Goal: Information Seeking & Learning: Check status

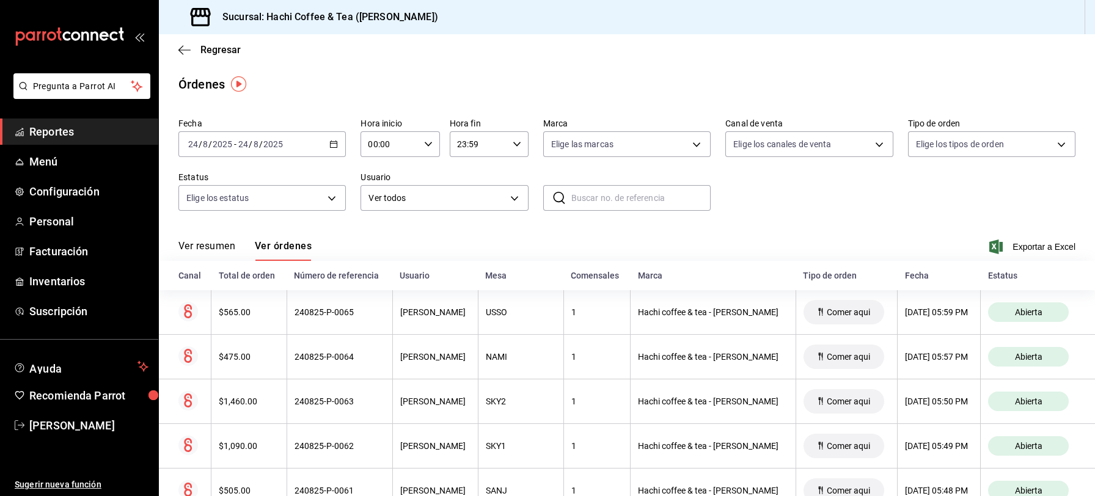
drag, startPoint x: 0, startPoint y: 0, endPoint x: 91, endPoint y: 137, distance: 164.8
click at [91, 137] on span "Reportes" at bounding box center [88, 131] width 119 height 16
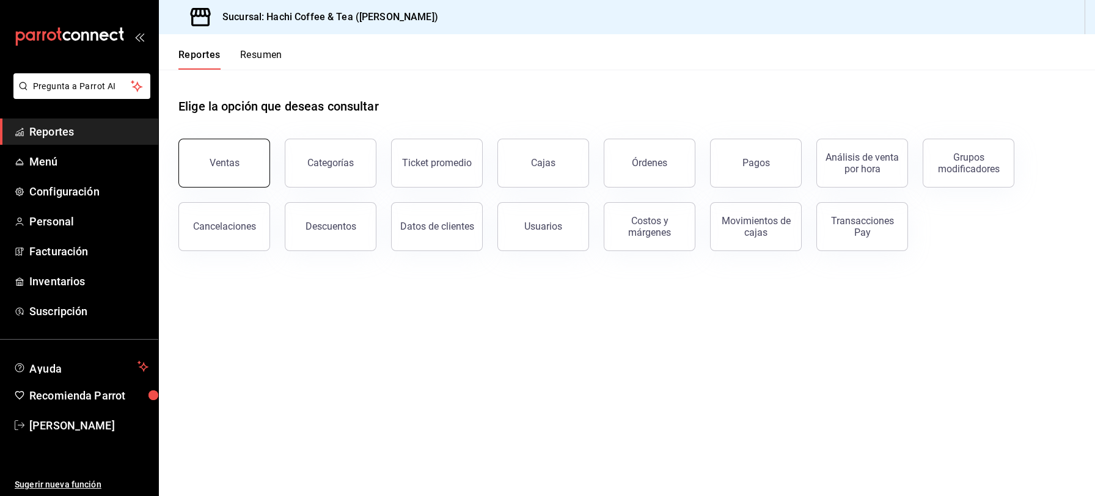
click at [225, 170] on button "Ventas" at bounding box center [224, 163] width 92 height 49
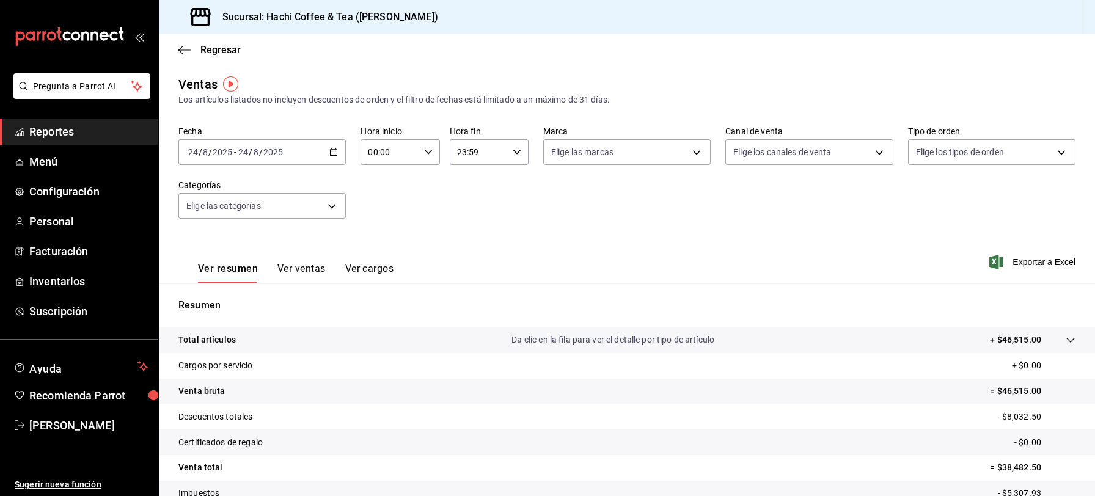
click at [104, 133] on span "Reportes" at bounding box center [88, 131] width 119 height 16
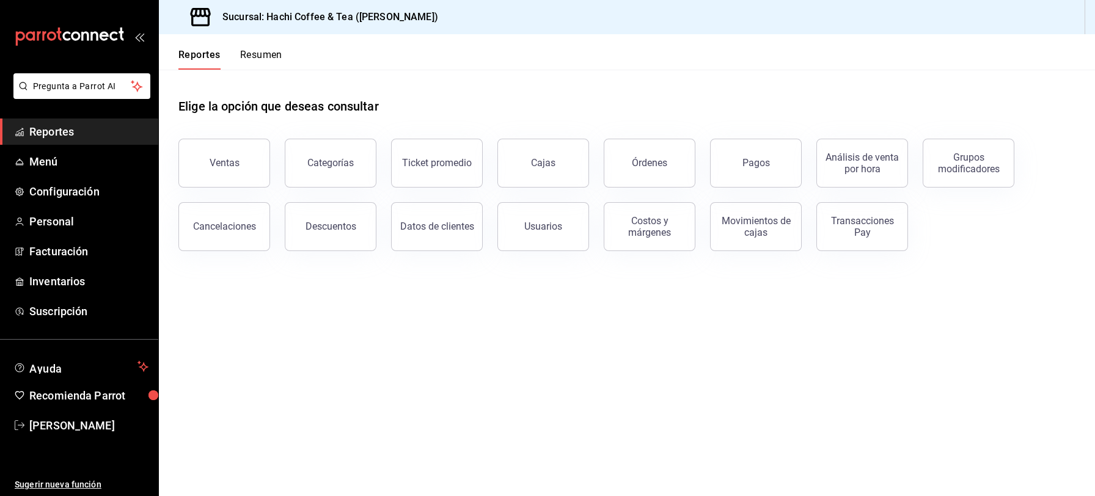
click at [0, 119] on link "Reportes" at bounding box center [79, 132] width 158 height 26
click at [230, 163] on div "Ventas" at bounding box center [225, 163] width 30 height 12
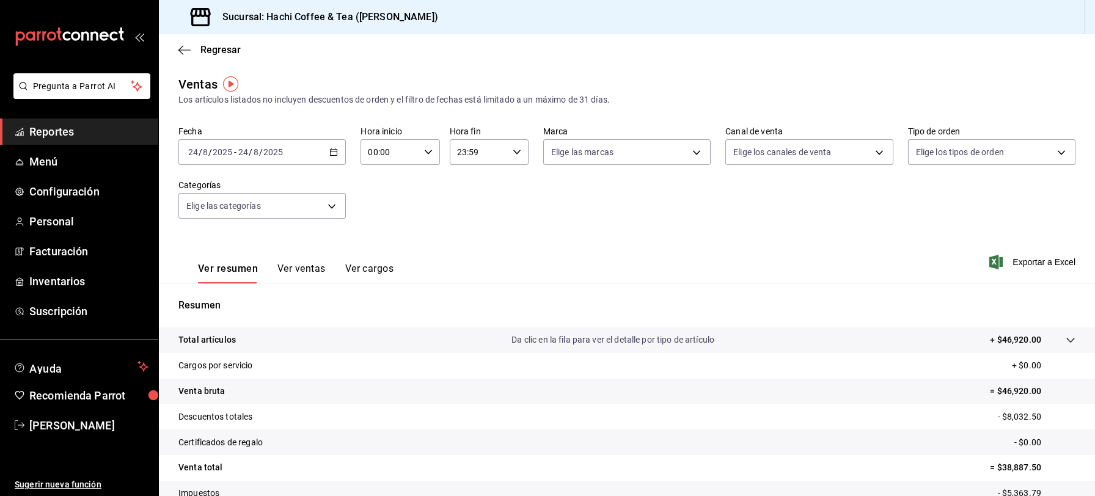
click at [56, 134] on span "Reportes" at bounding box center [88, 131] width 119 height 16
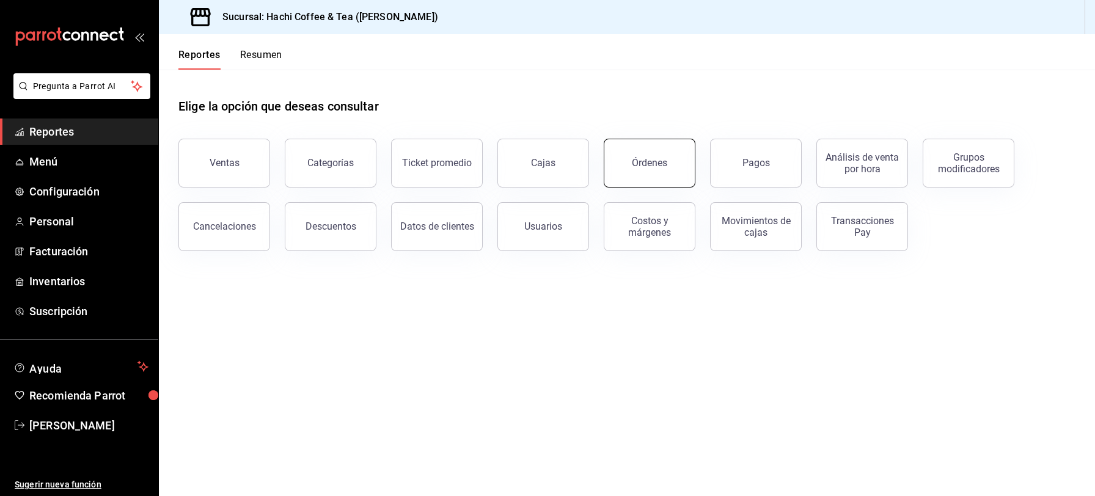
click at [651, 169] on button "Órdenes" at bounding box center [650, 163] width 92 height 49
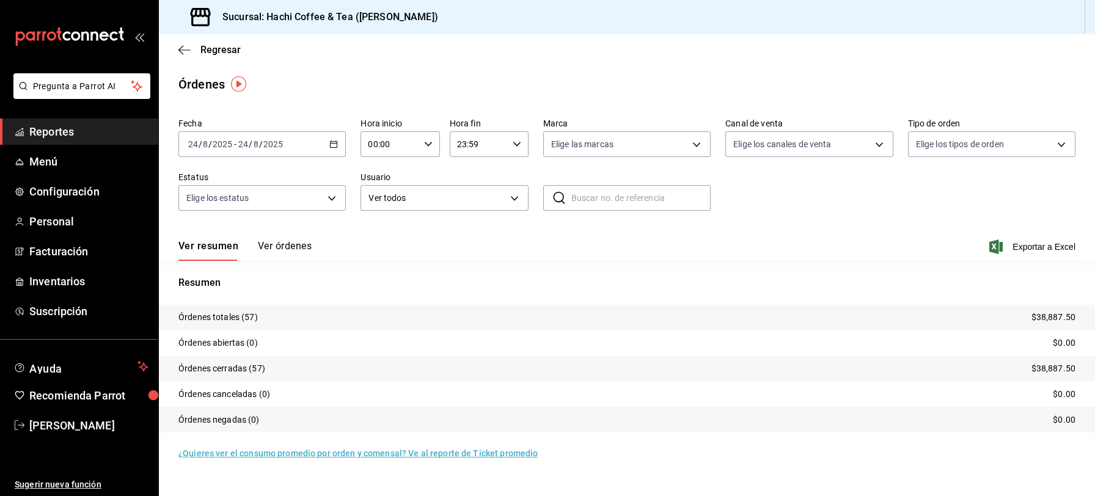
click at [279, 247] on button "Ver órdenes" at bounding box center [285, 250] width 54 height 21
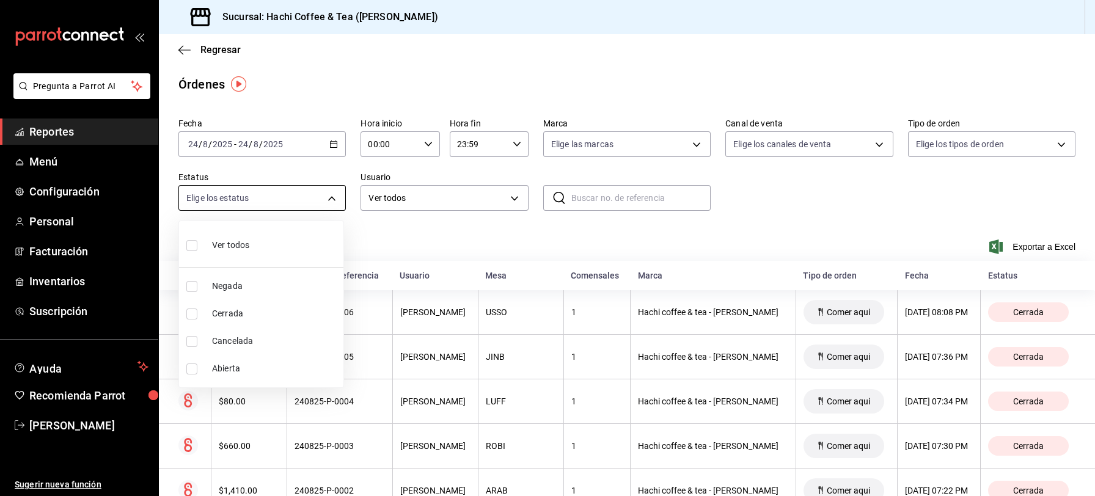
click at [330, 200] on body "Pregunta a Parrot AI Reportes Menú Configuración Personal Facturación Inventari…" at bounding box center [547, 248] width 1095 height 496
click at [228, 340] on span "Cancelada" at bounding box center [275, 341] width 126 height 13
type input "CANCELED"
checkbox input "true"
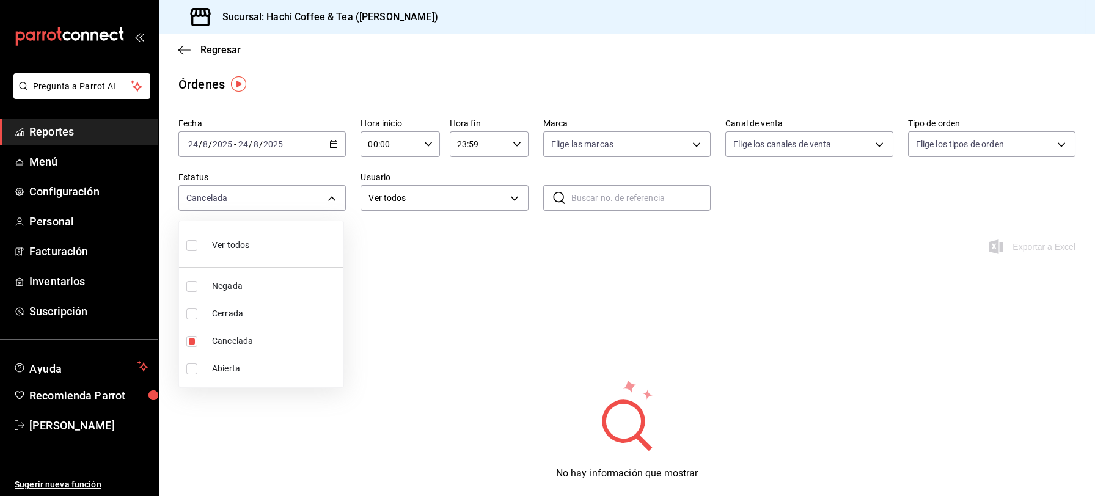
click at [216, 249] on span "Ver todos" at bounding box center [230, 245] width 37 height 13
type input "DENIED,FINISHED,CANCELED,OPEN"
checkbox input "true"
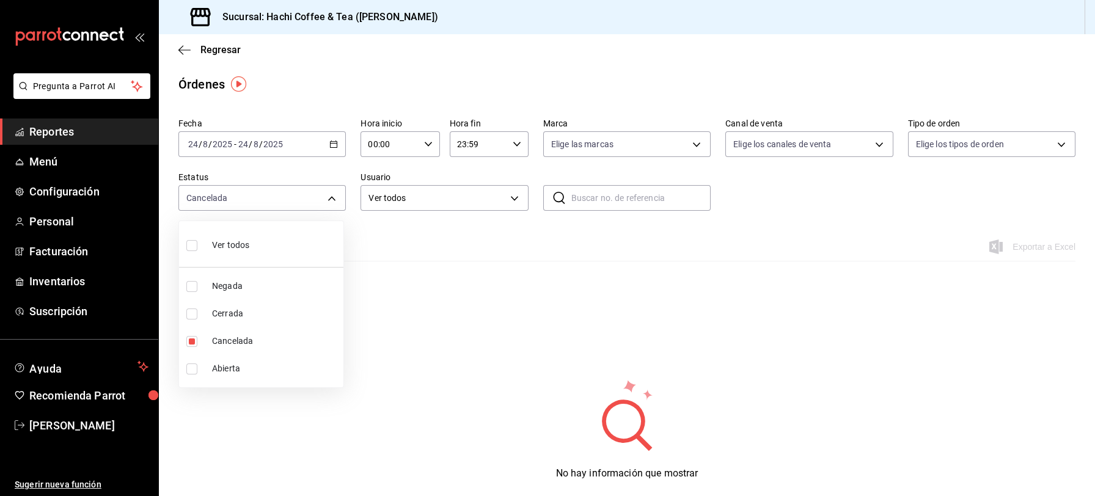
checkbox input "true"
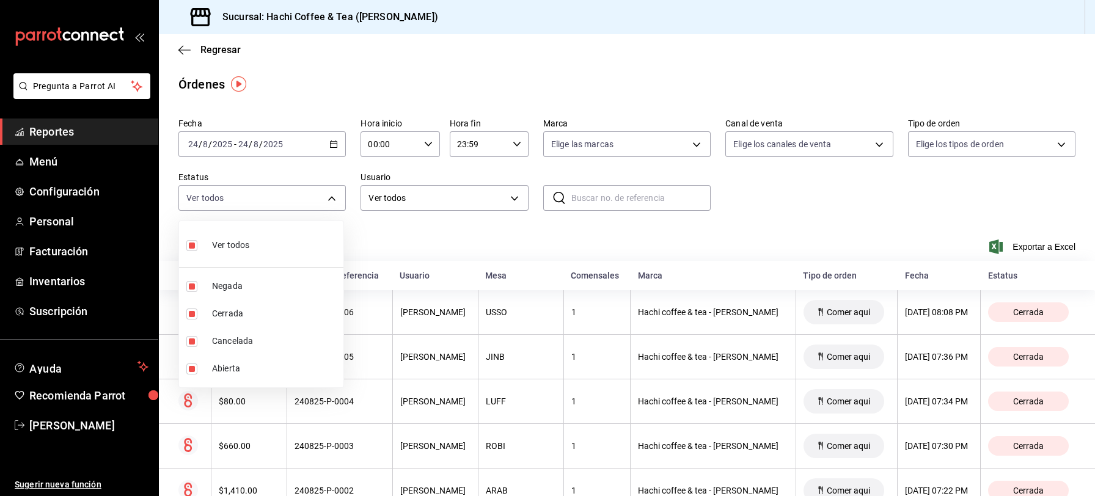
click at [70, 130] on div at bounding box center [547, 248] width 1095 height 496
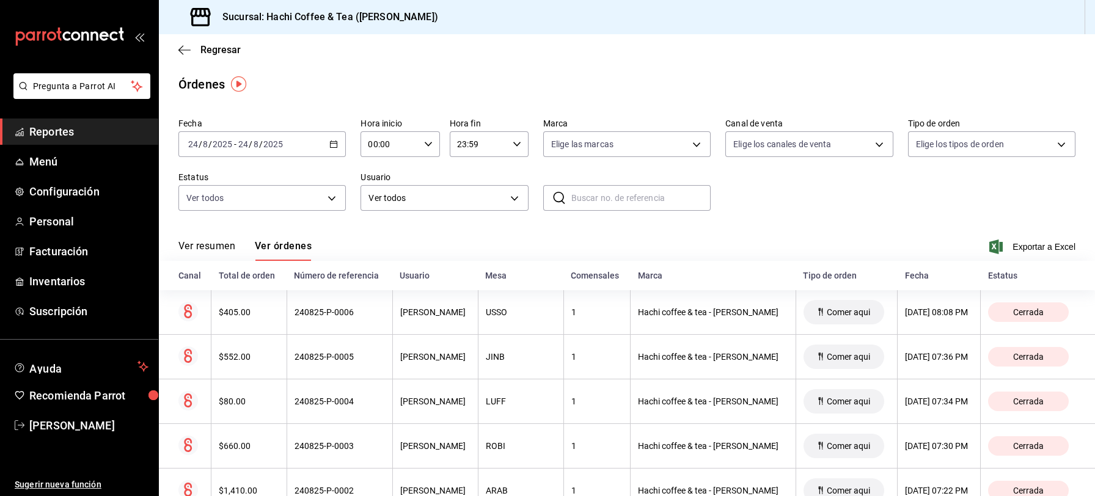
click at [64, 133] on span "Reportes" at bounding box center [88, 131] width 119 height 16
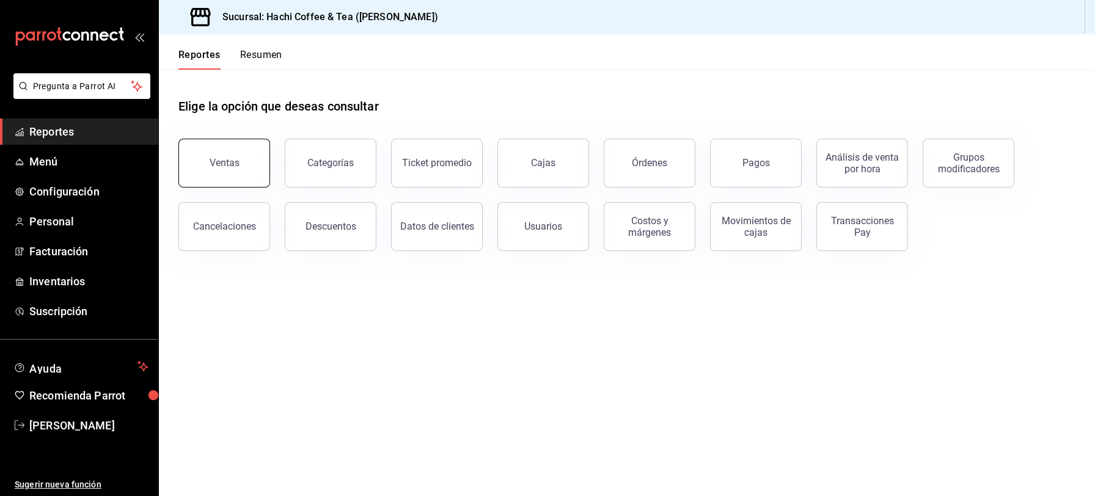
click at [233, 163] on div "Ventas" at bounding box center [225, 163] width 30 height 12
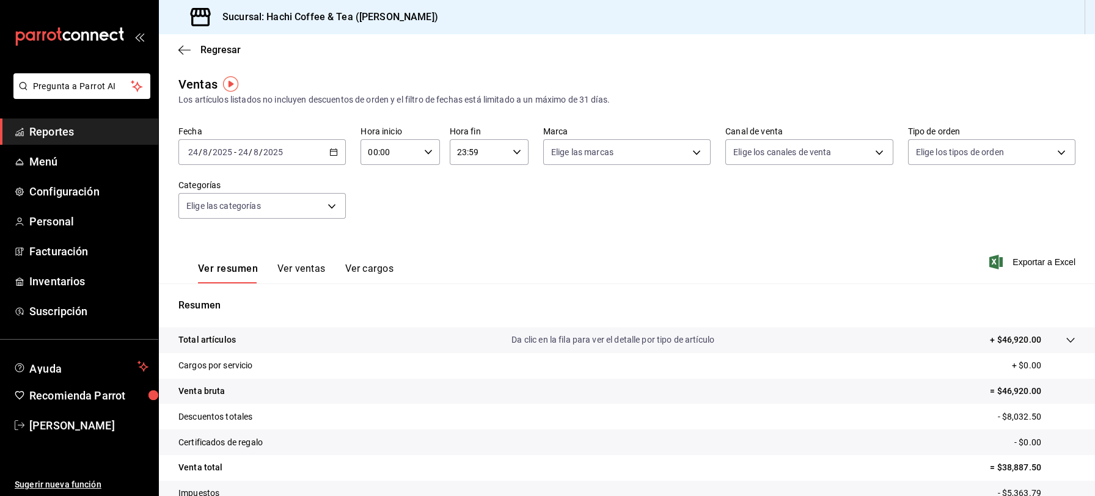
click at [330, 157] on div "[DATE] [DATE] - [DATE] [DATE]" at bounding box center [261, 152] width 167 height 26
click at [237, 296] on span "Rango de fechas" at bounding box center [236, 299] width 95 height 13
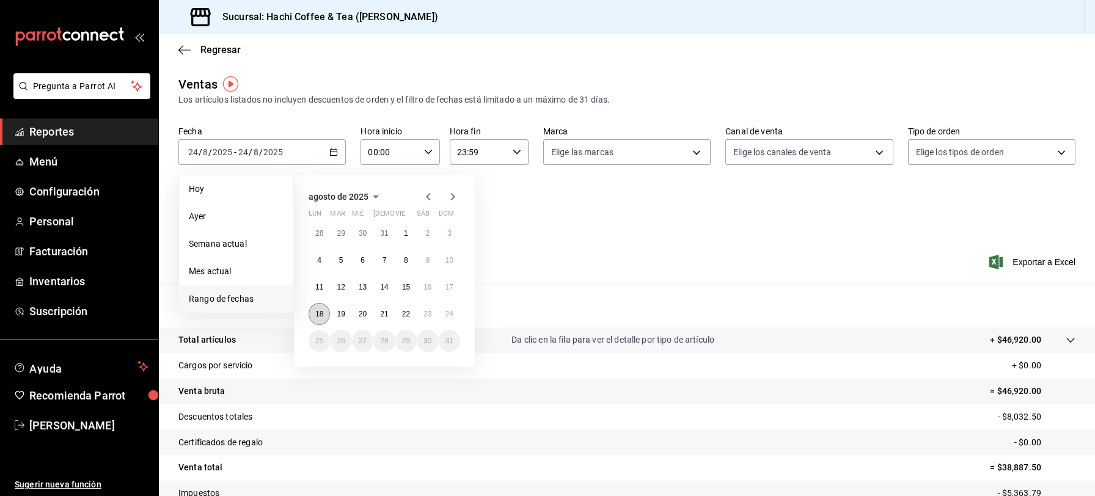
click at [316, 313] on abbr "18" at bounding box center [319, 314] width 8 height 9
click at [450, 316] on abbr "24" at bounding box center [449, 314] width 8 height 9
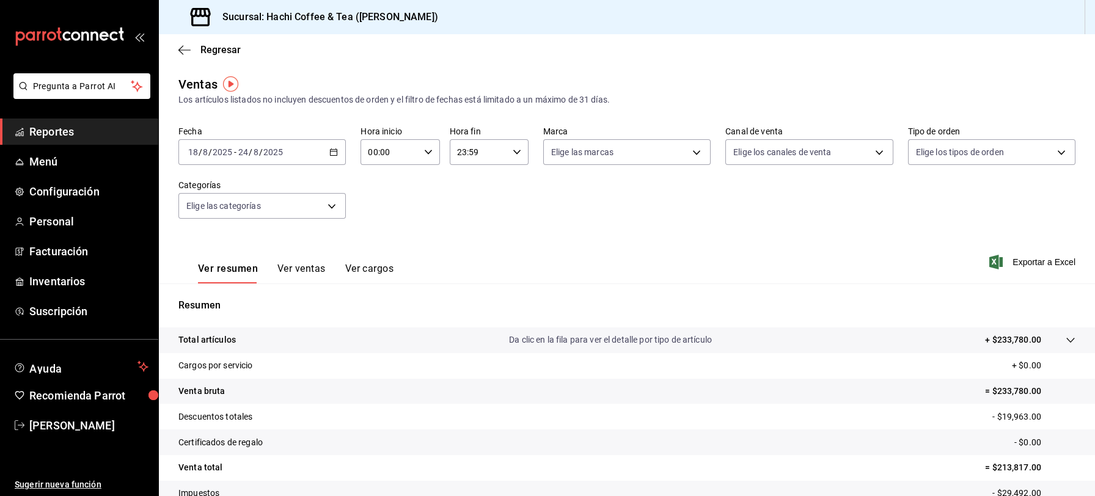
click at [337, 156] on div "[DATE] [DATE] - [DATE] [DATE]" at bounding box center [261, 152] width 167 height 26
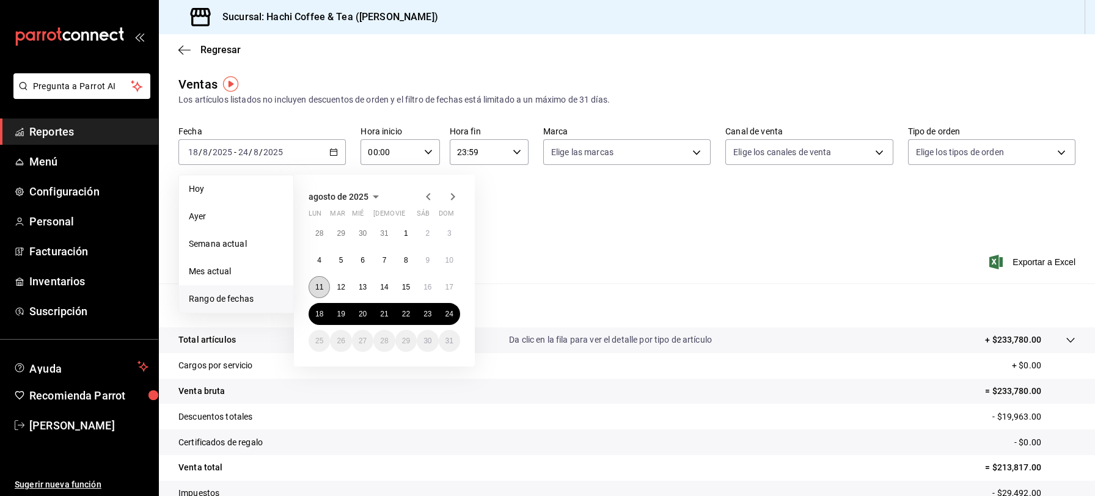
click at [319, 292] on button "11" at bounding box center [318, 287] width 21 height 22
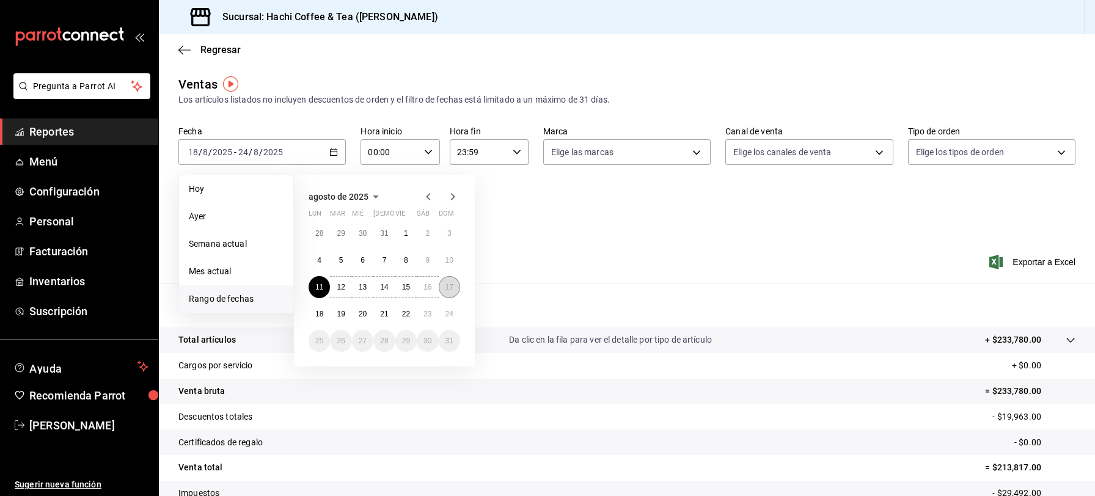
click at [450, 291] on button "17" at bounding box center [449, 287] width 21 height 22
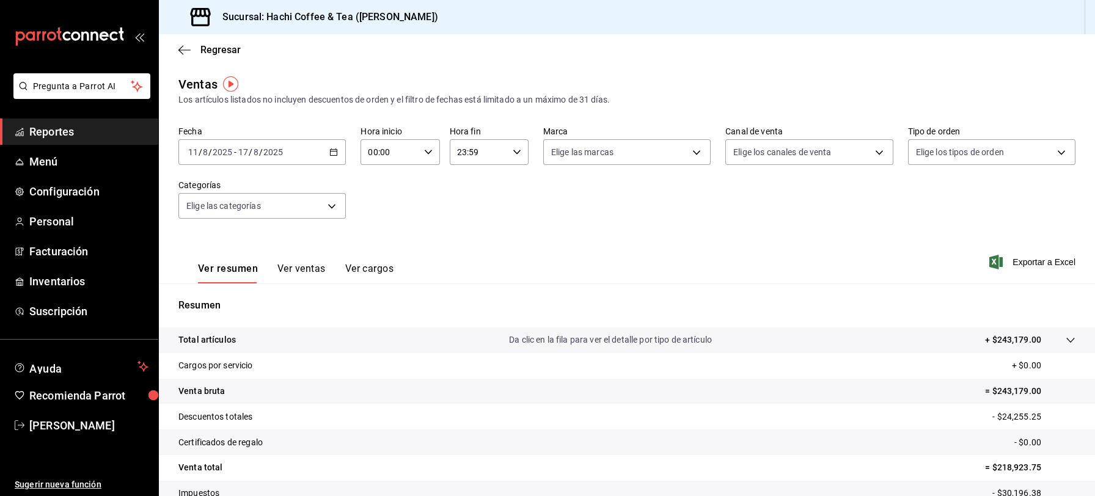
click at [332, 156] on div "[DATE] [DATE] - [DATE] [DATE]" at bounding box center [261, 152] width 167 height 26
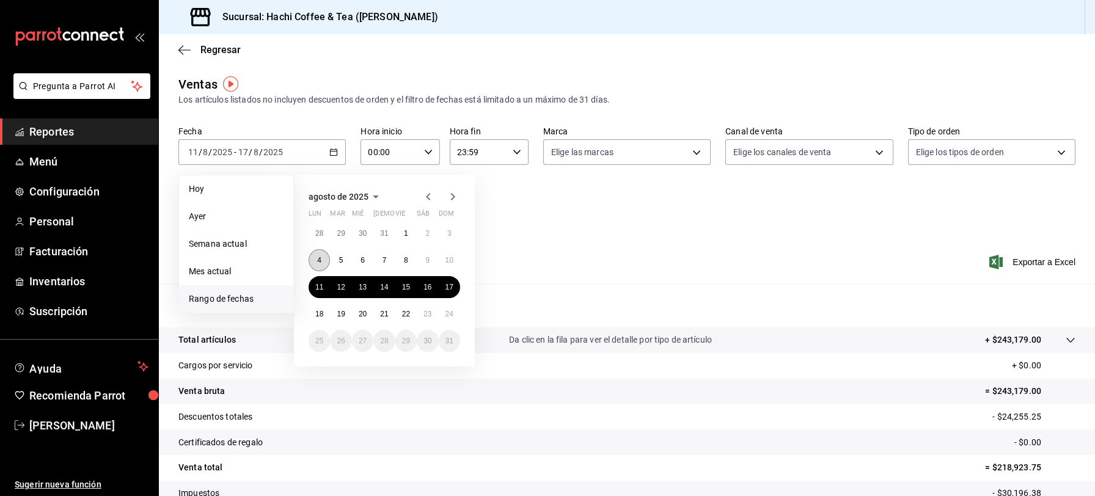
click at [317, 259] on abbr "4" at bounding box center [319, 260] width 4 height 9
click at [448, 262] on abbr "10" at bounding box center [449, 260] width 8 height 9
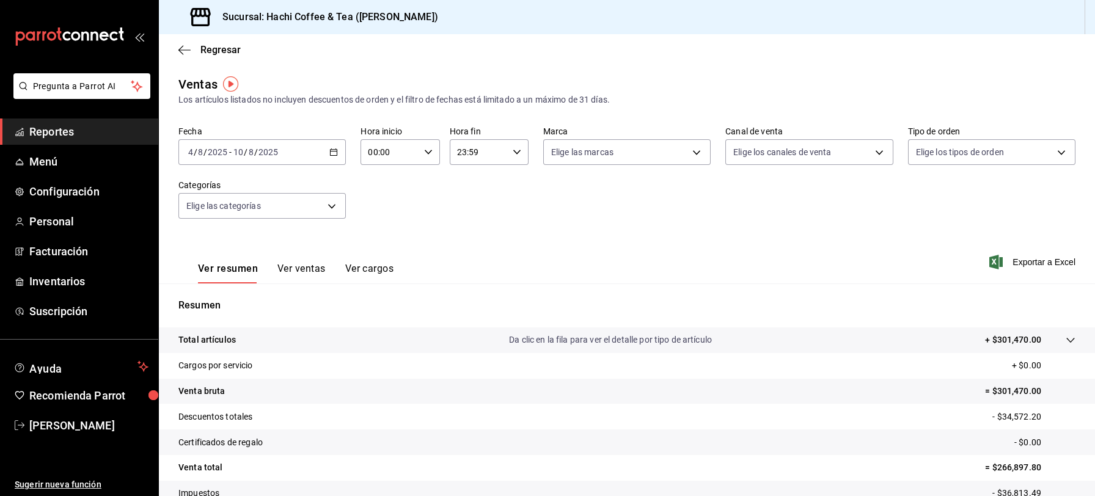
click at [70, 136] on span "Reportes" at bounding box center [88, 131] width 119 height 16
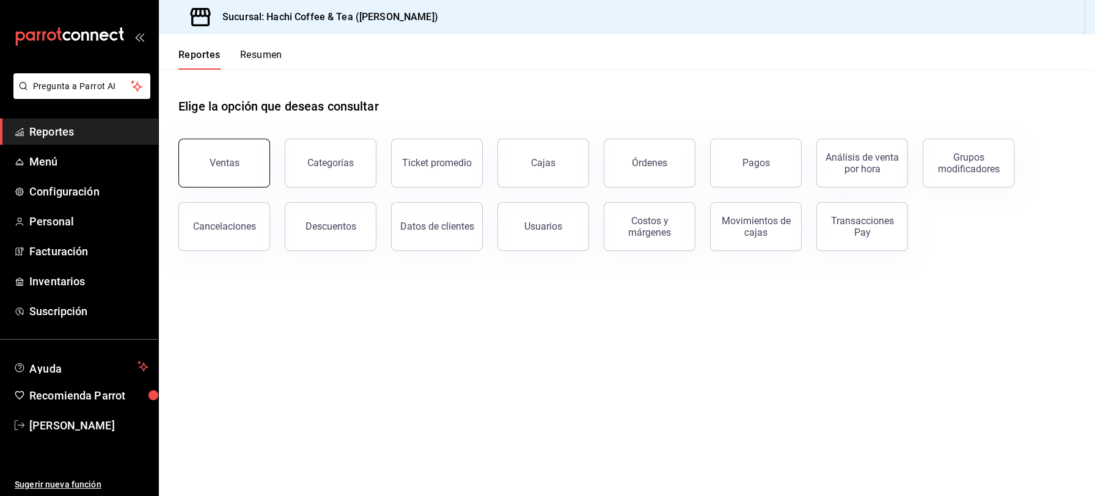
click at [210, 169] on button "Ventas" at bounding box center [224, 163] width 92 height 49
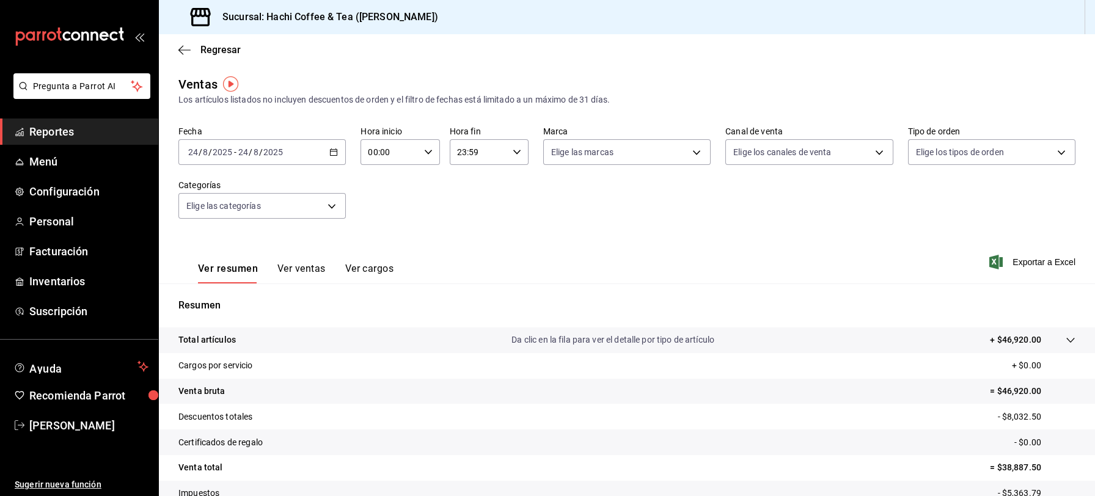
click at [330, 153] on icon "button" at bounding box center [333, 152] width 9 height 9
click at [228, 296] on span "Rango de fechas" at bounding box center [236, 299] width 95 height 13
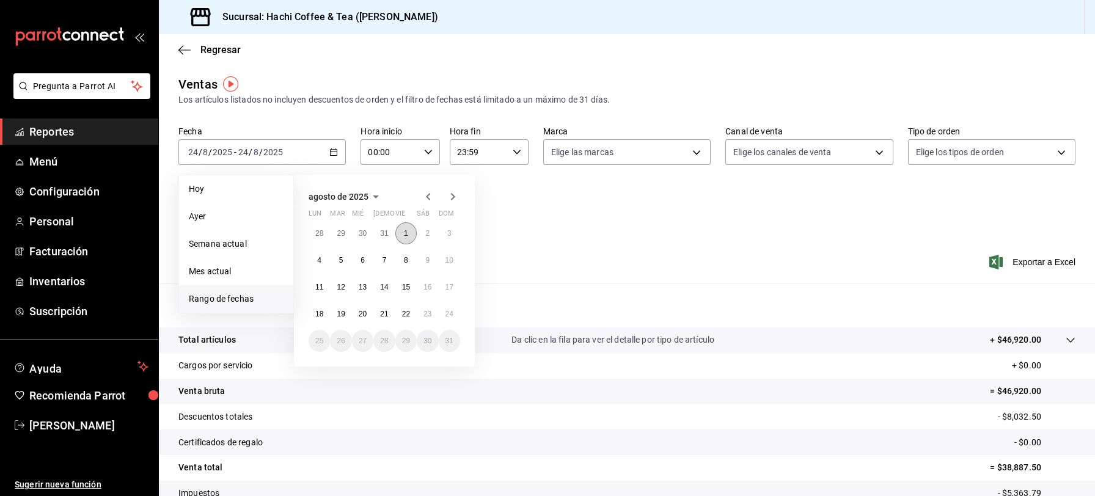
click at [406, 233] on abbr "1" at bounding box center [406, 233] width 4 height 9
click at [451, 314] on abbr "24" at bounding box center [449, 314] width 8 height 9
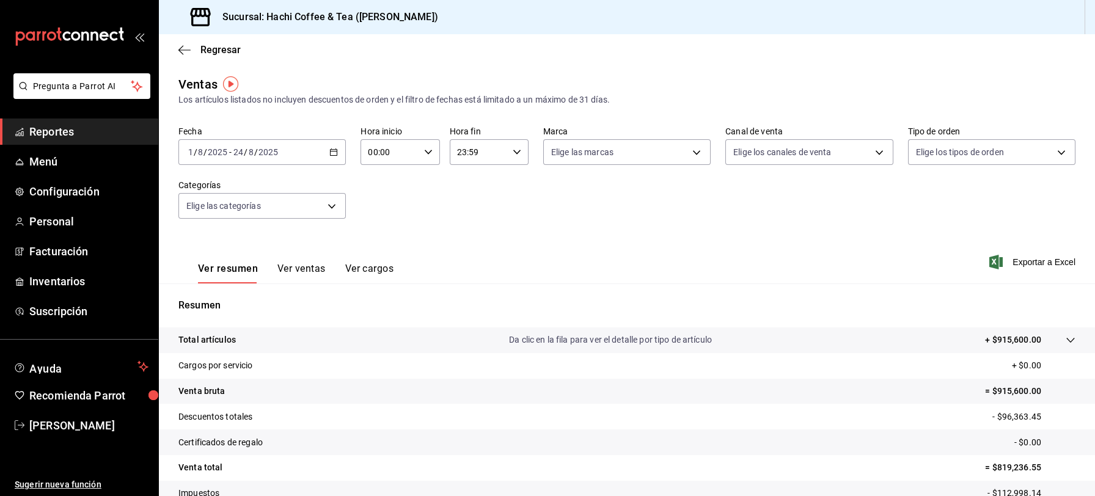
click at [106, 139] on span "Reportes" at bounding box center [88, 131] width 119 height 16
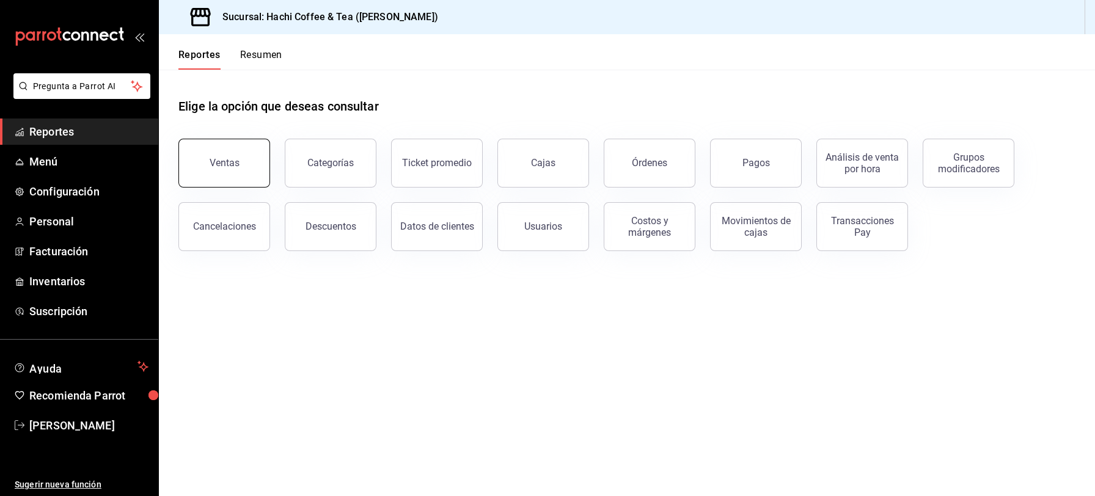
click at [252, 173] on button "Ventas" at bounding box center [224, 163] width 92 height 49
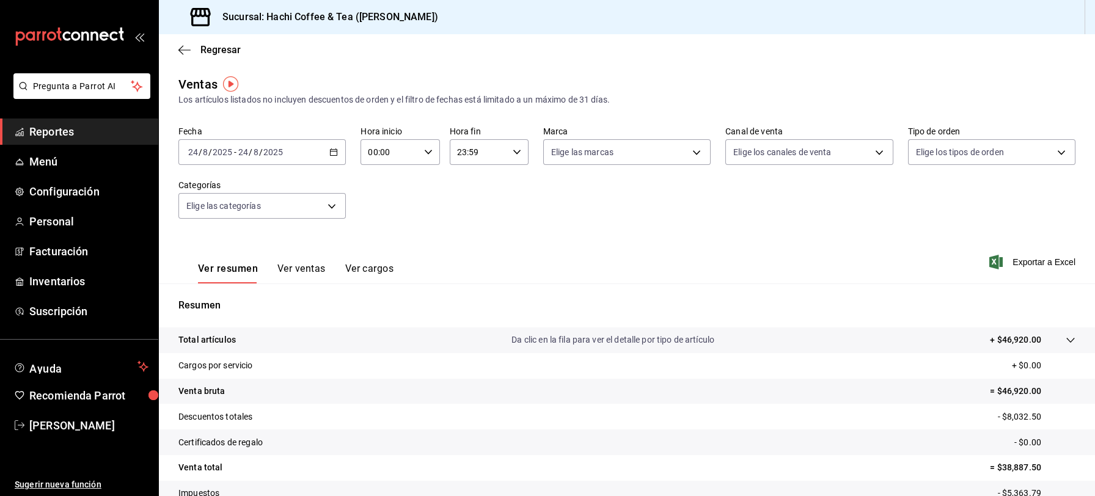
click at [91, 131] on span "Reportes" at bounding box center [88, 131] width 119 height 16
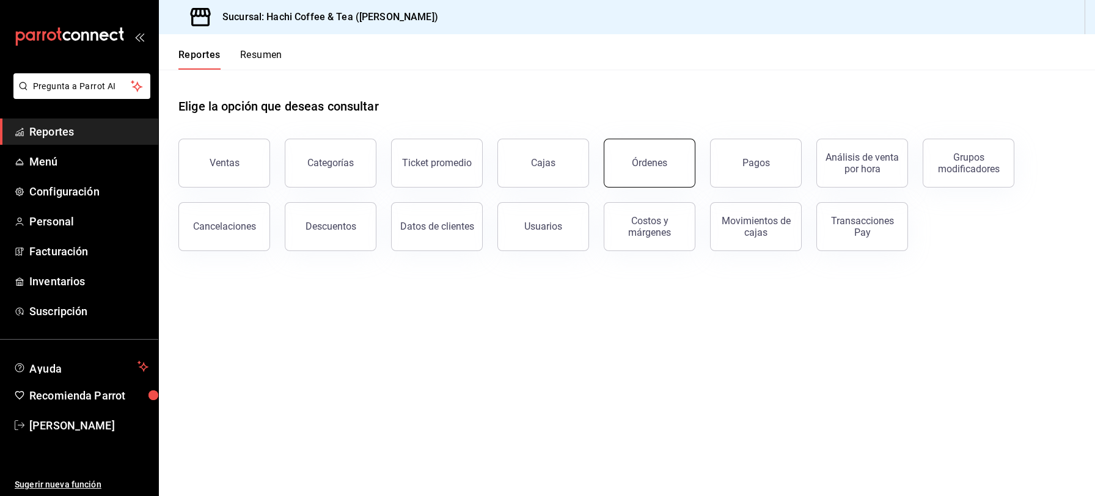
click at [667, 172] on button "Órdenes" at bounding box center [650, 163] width 92 height 49
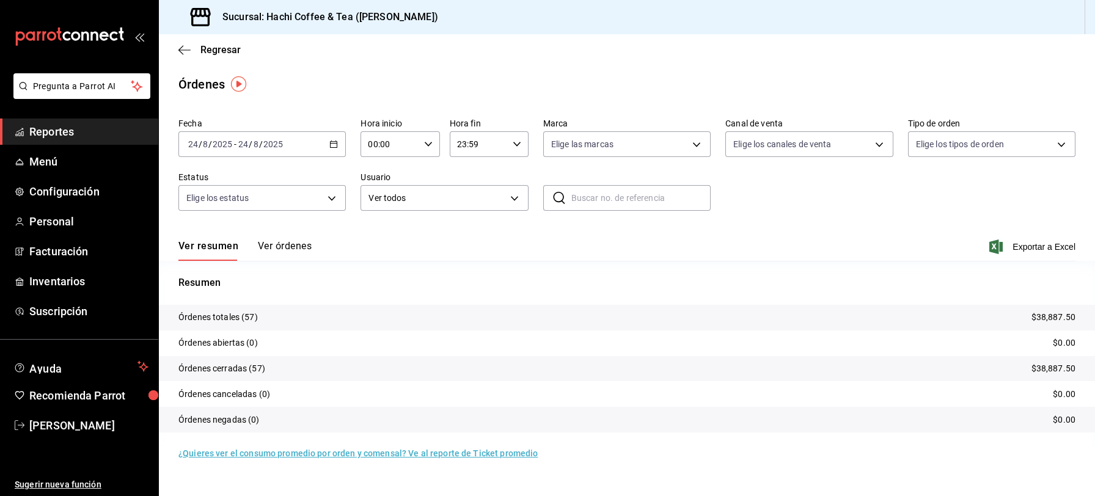
click at [95, 133] on span "Reportes" at bounding box center [88, 131] width 119 height 16
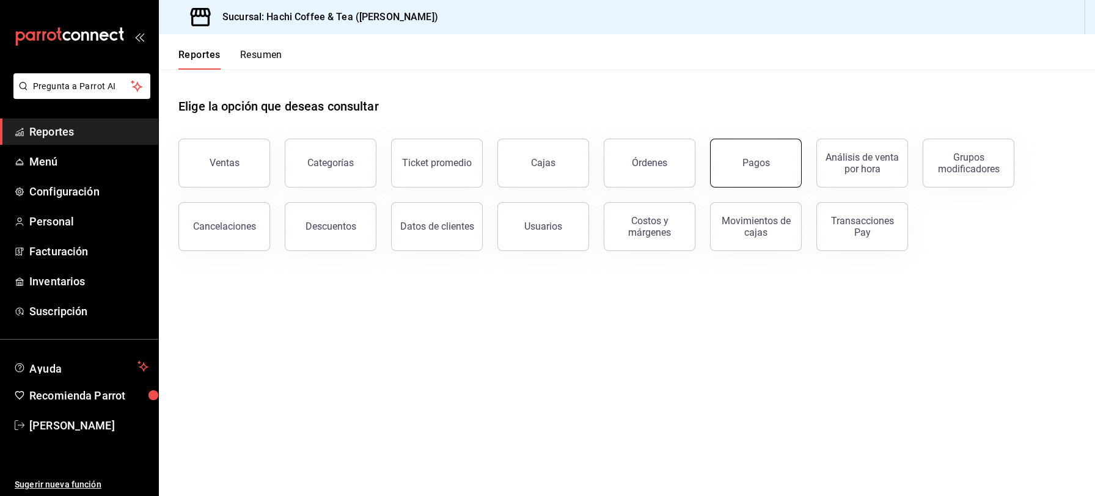
click at [736, 166] on button "Pagos" at bounding box center [756, 163] width 92 height 49
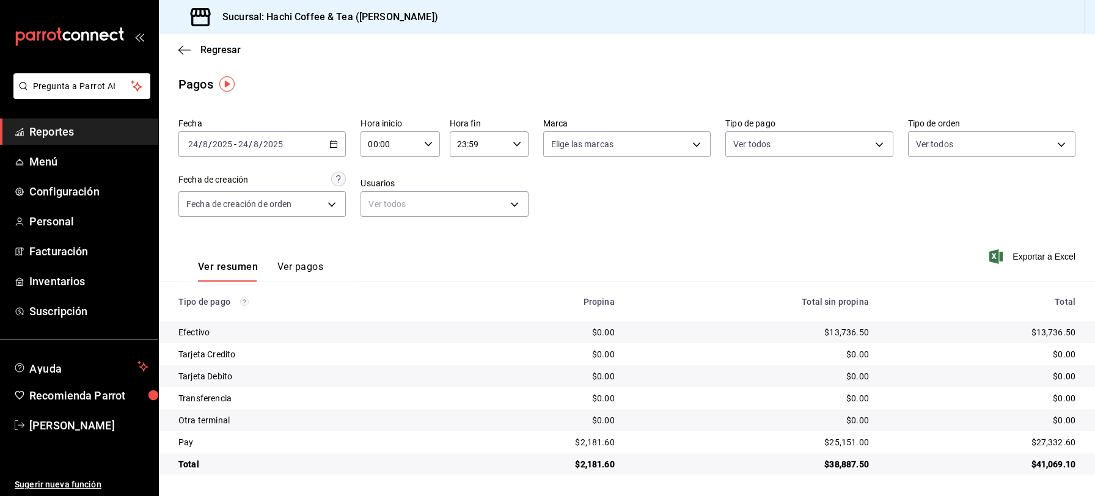
click at [86, 132] on span "Reportes" at bounding box center [88, 131] width 119 height 16
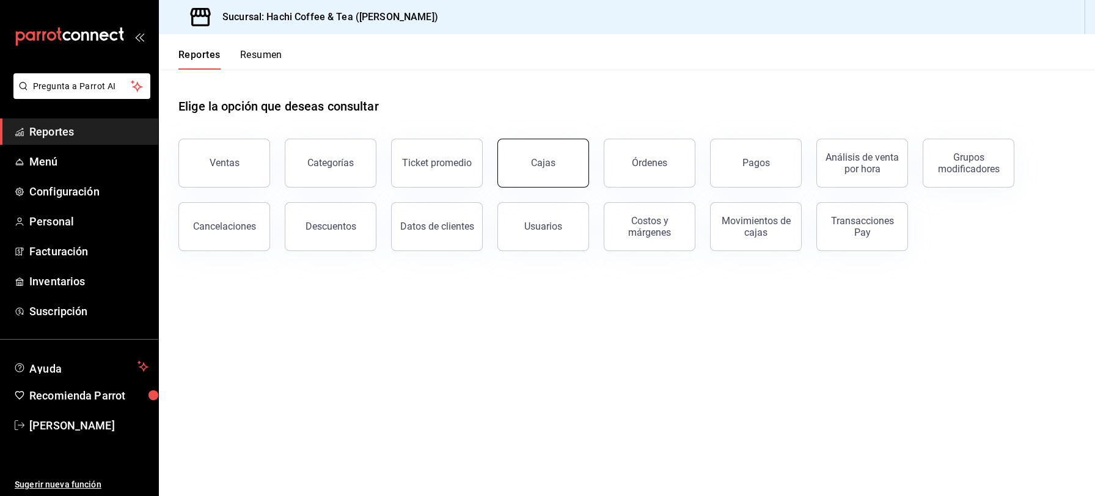
click at [537, 175] on button "Cajas" at bounding box center [543, 163] width 92 height 49
